Goal: Task Accomplishment & Management: Complete application form

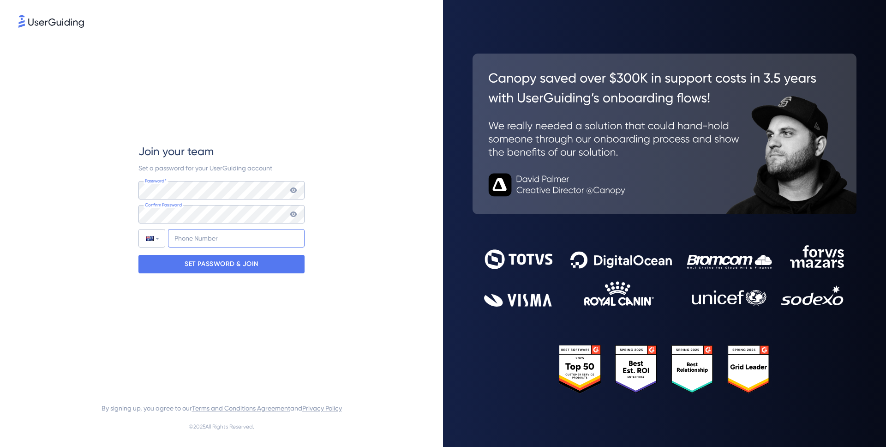
click at [224, 241] on input "+61" at bounding box center [236, 238] width 137 height 18
type input "[PHONE_NUMBER]"
click at [232, 265] on p "SET PASSWORD & JOIN" at bounding box center [222, 264] width 74 height 15
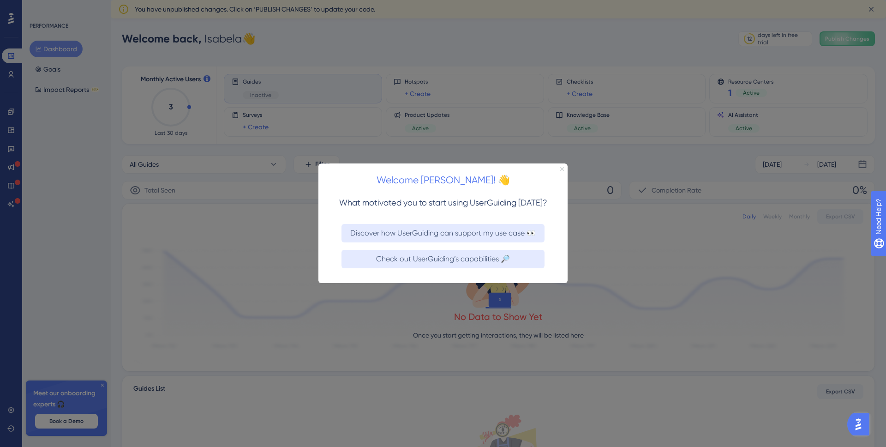
click at [561, 168] on icon "Close Preview" at bounding box center [562, 169] width 4 height 4
